Goal: Transaction & Acquisition: Purchase product/service

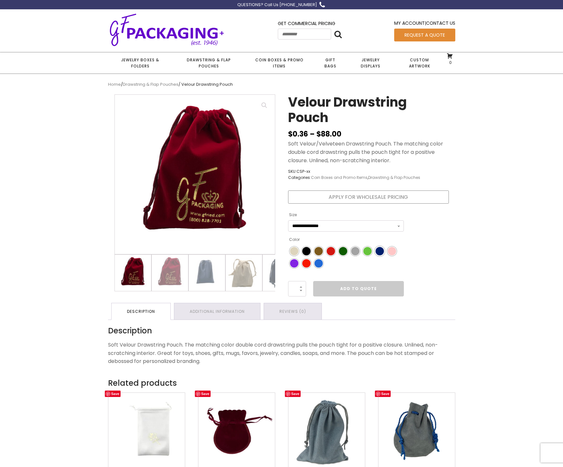
click at [378, 250] on span "Color" at bounding box center [379, 251] width 8 height 8
click at [378, 250] on div "Color" at bounding box center [379, 251] width 8 height 8
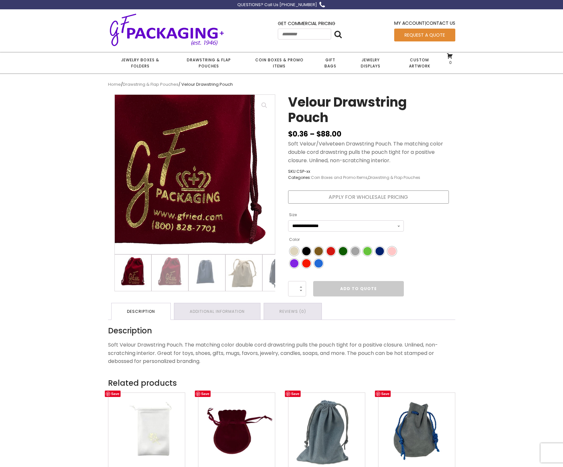
click at [226, 214] on img at bounding box center [162, 135] width 321 height 321
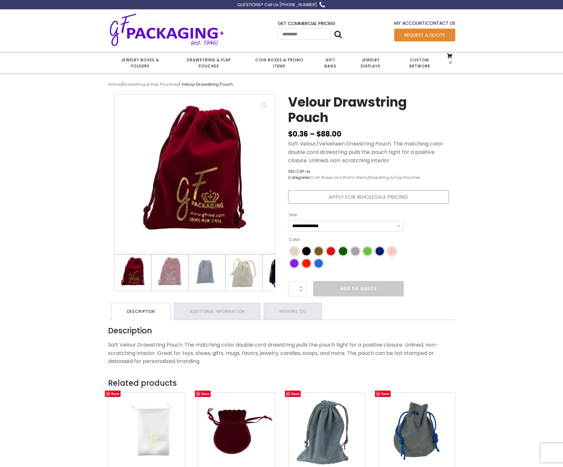
click at [269, 268] on img at bounding box center [281, 273] width 36 height 36
click at [273, 268] on img at bounding box center [281, 273] width 36 height 36
